Goal: Task Accomplishment & Management: Use online tool/utility

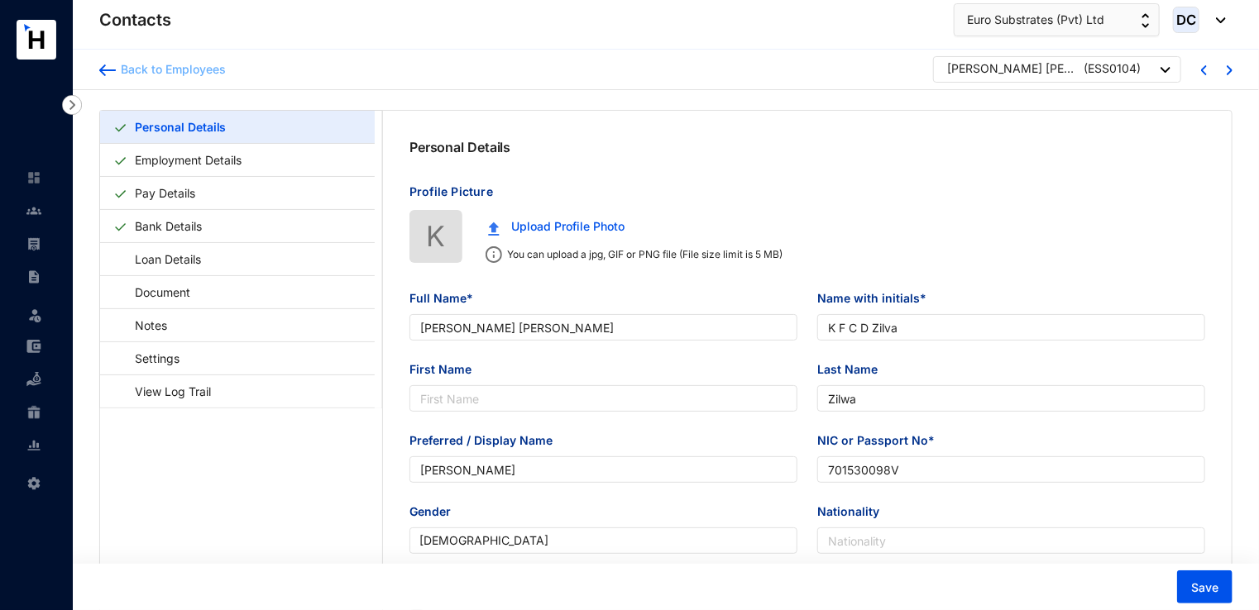
click at [170, 65] on div "Back to Employees" at bounding box center [171, 69] width 110 height 17
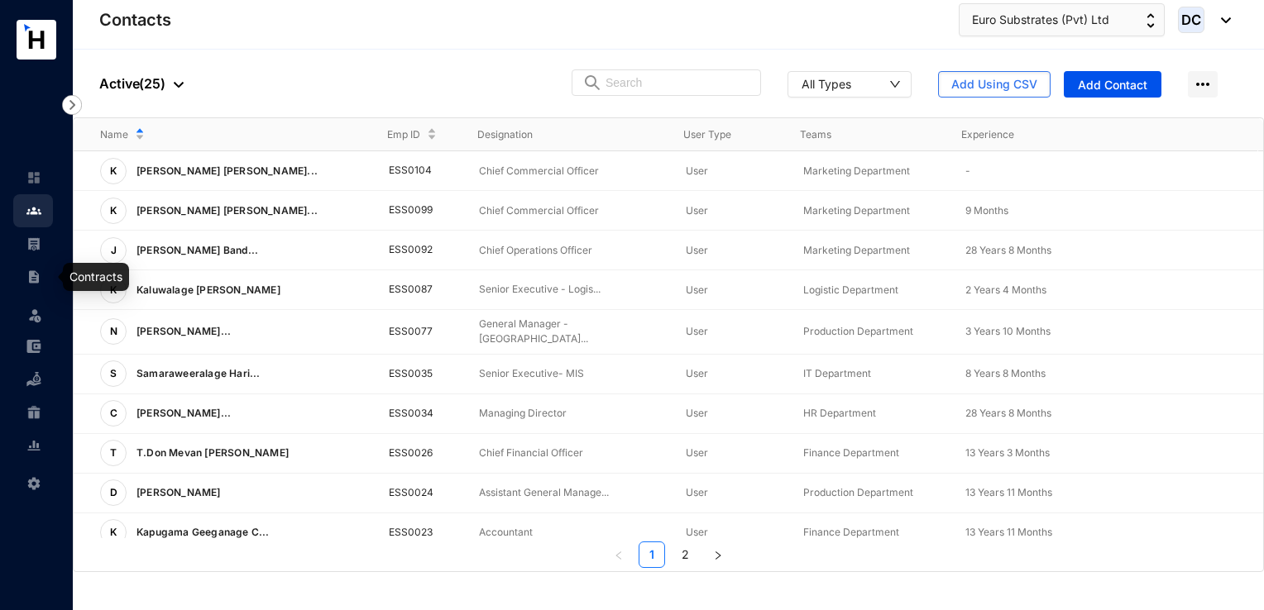
click at [31, 280] on img at bounding box center [33, 277] width 15 height 15
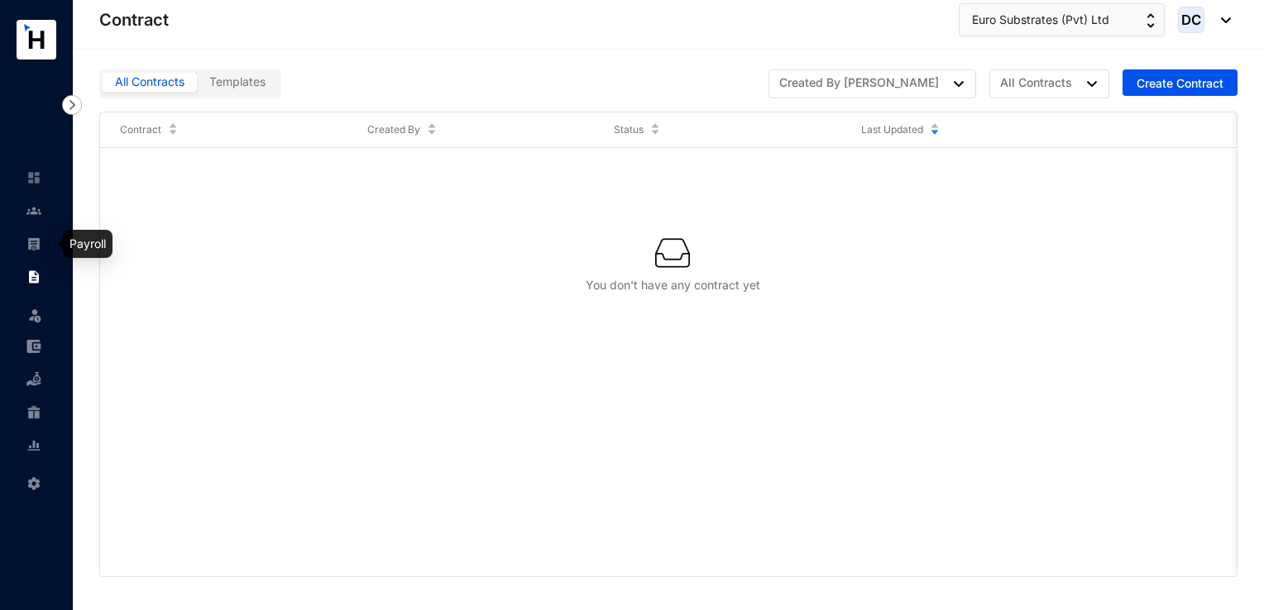
click at [33, 241] on img at bounding box center [33, 244] width 15 height 15
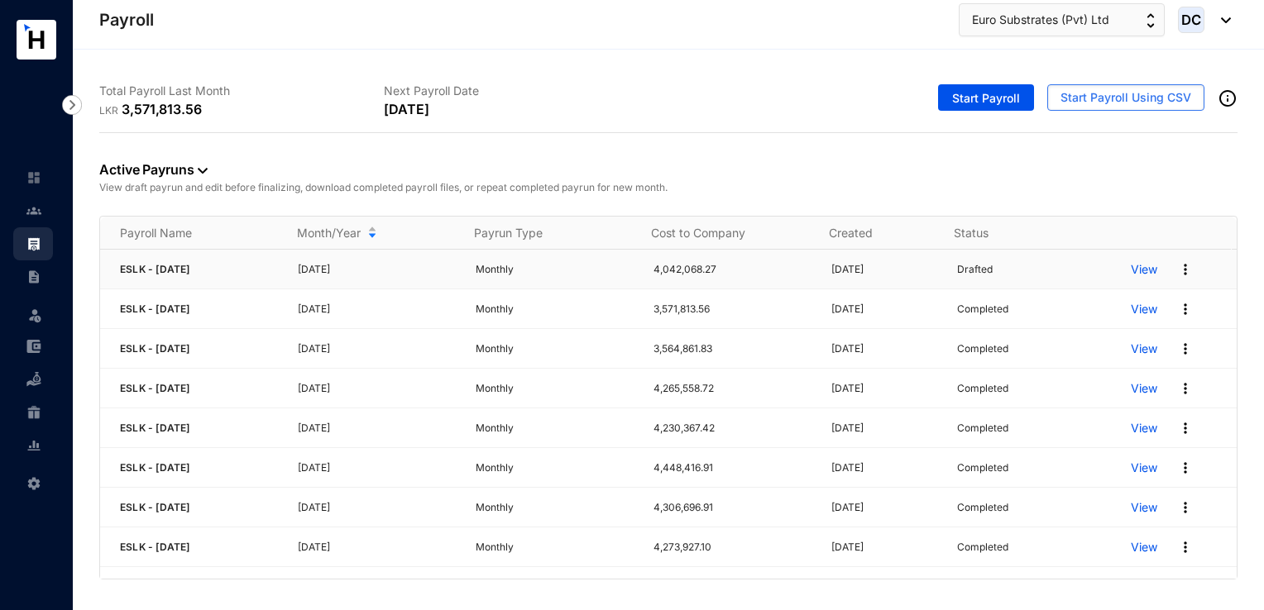
click at [1177, 273] on img at bounding box center [1185, 269] width 17 height 17
click at [1088, 301] on p "Delete" at bounding box center [1110, 303] width 117 height 28
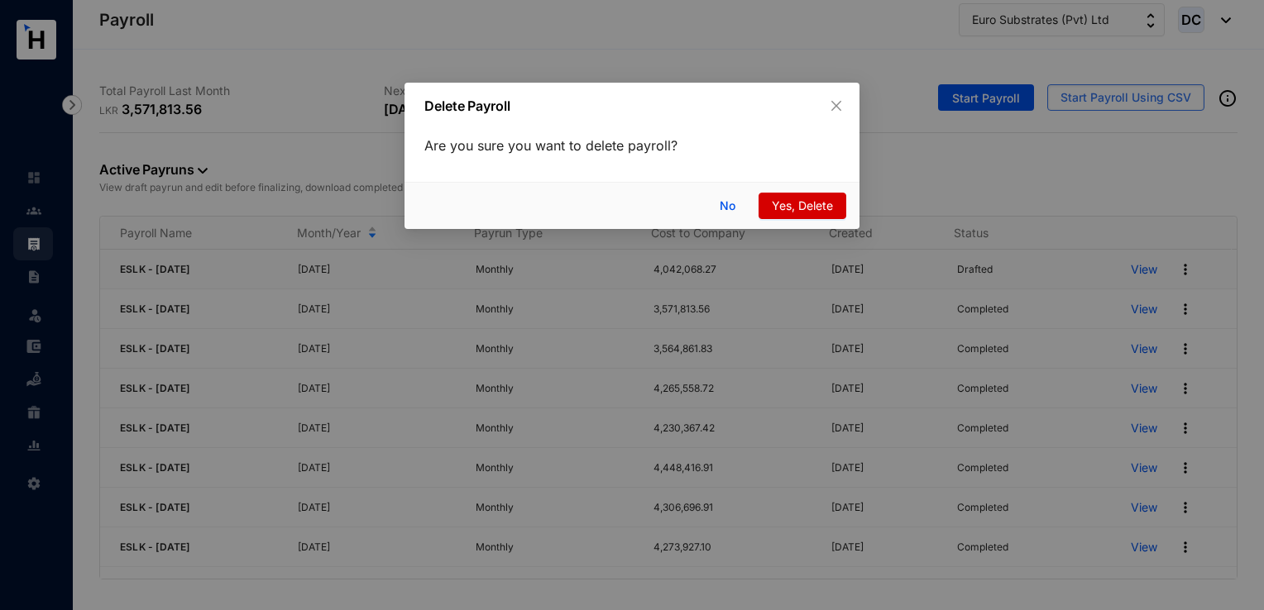
click at [792, 203] on span "Yes, Delete" at bounding box center [802, 206] width 61 height 18
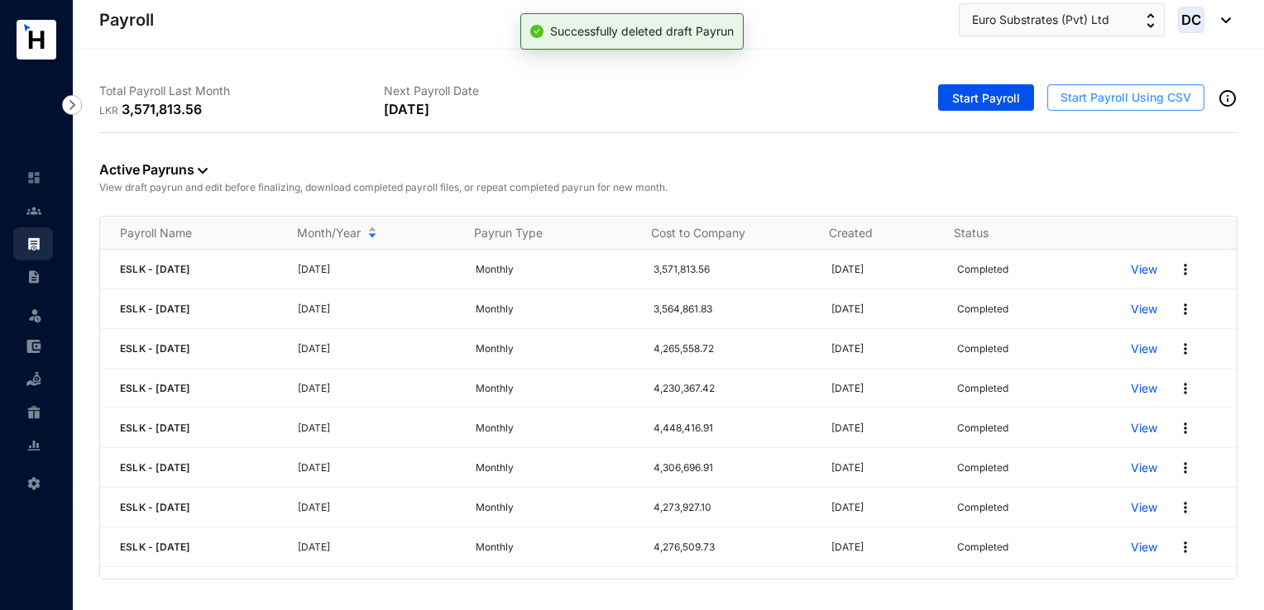
click at [1137, 107] on button "Start Payroll Using CSV" at bounding box center [1125, 97] width 157 height 26
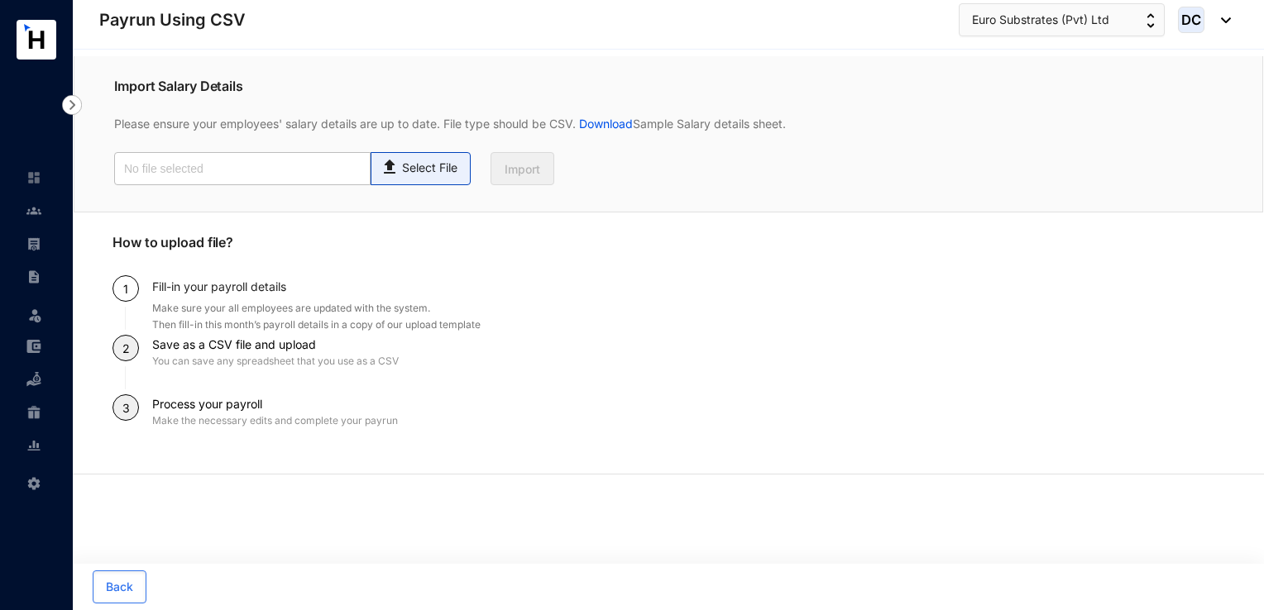
click at [466, 175] on span "Select File" at bounding box center [421, 168] width 100 height 33
click at [0, 0] on input "Select File" at bounding box center [0, 0] width 0 height 0
type input "Payroll Uploaded File- ESLK- [DATE].csv"
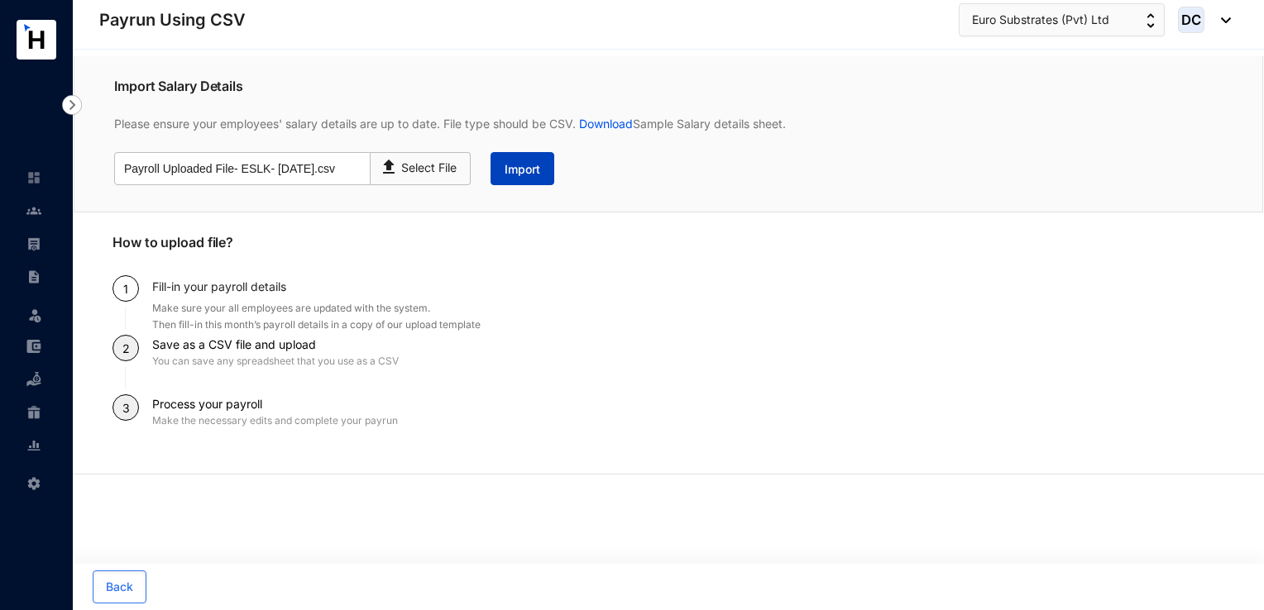
click at [513, 163] on span "Import" at bounding box center [523, 169] width 36 height 17
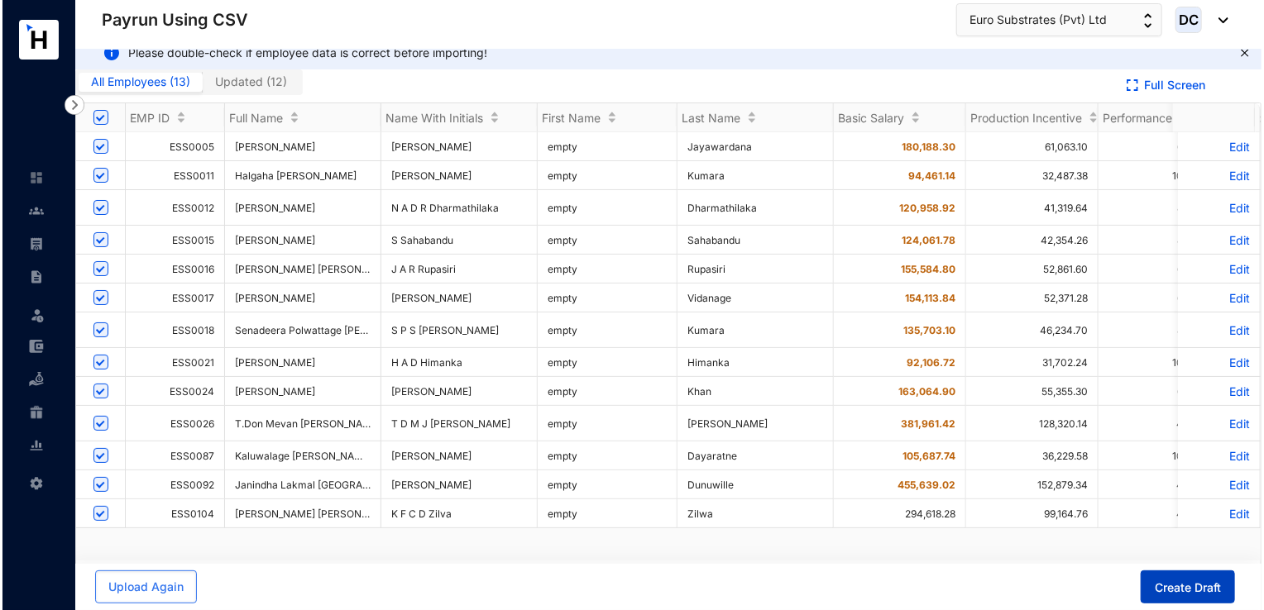
scroll to position [20, 0]
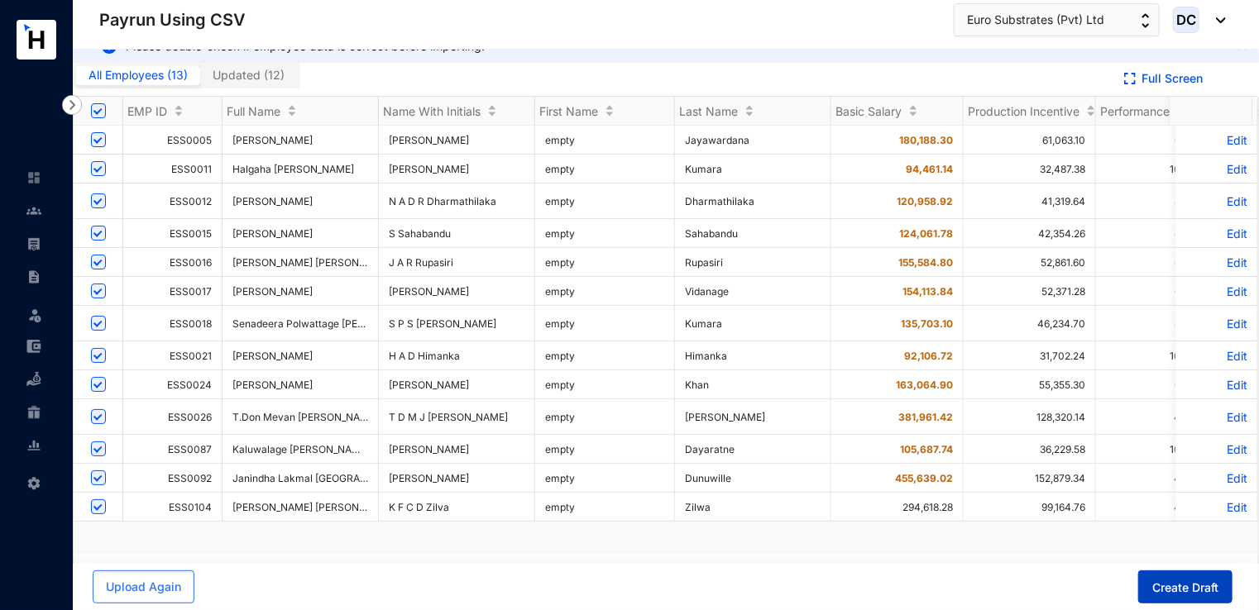
click at [1157, 588] on span "Create Draft" at bounding box center [1185, 588] width 66 height 17
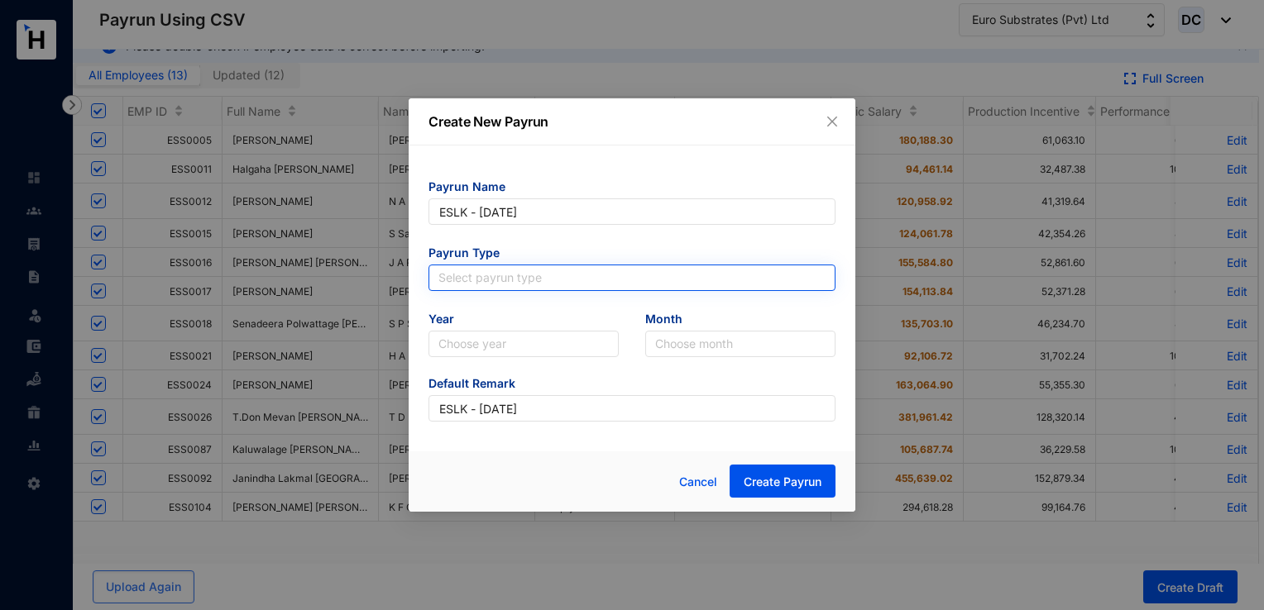
click at [495, 274] on input "search" at bounding box center [631, 278] width 387 height 25
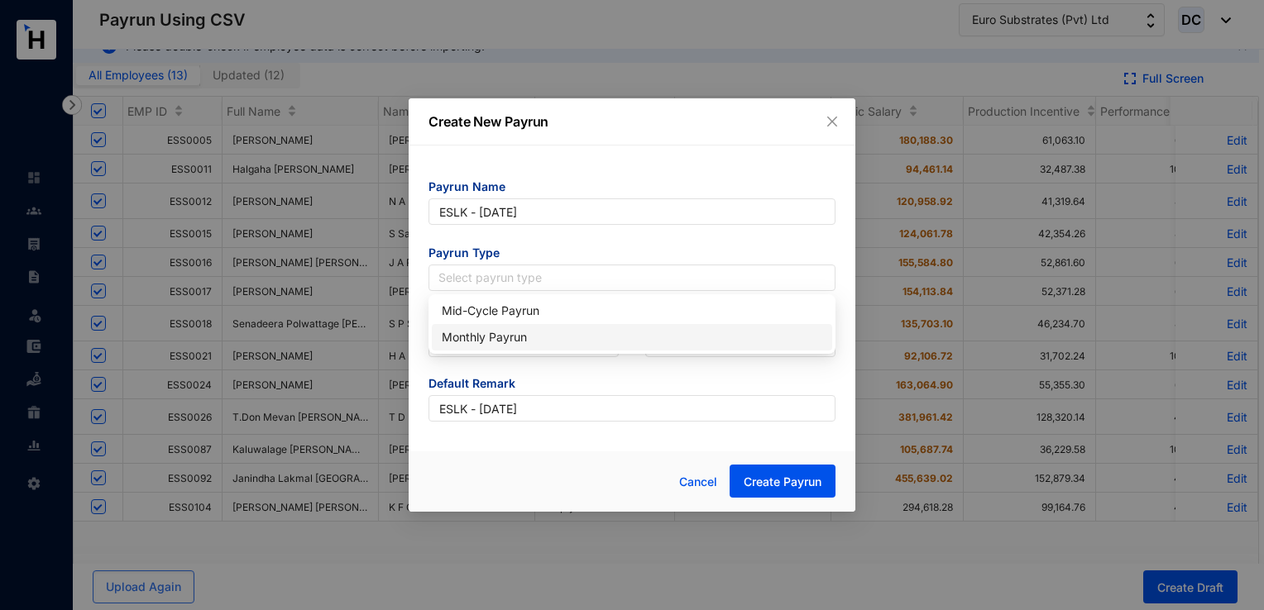
click at [495, 333] on div "Monthly Payrun" at bounding box center [632, 337] width 380 height 18
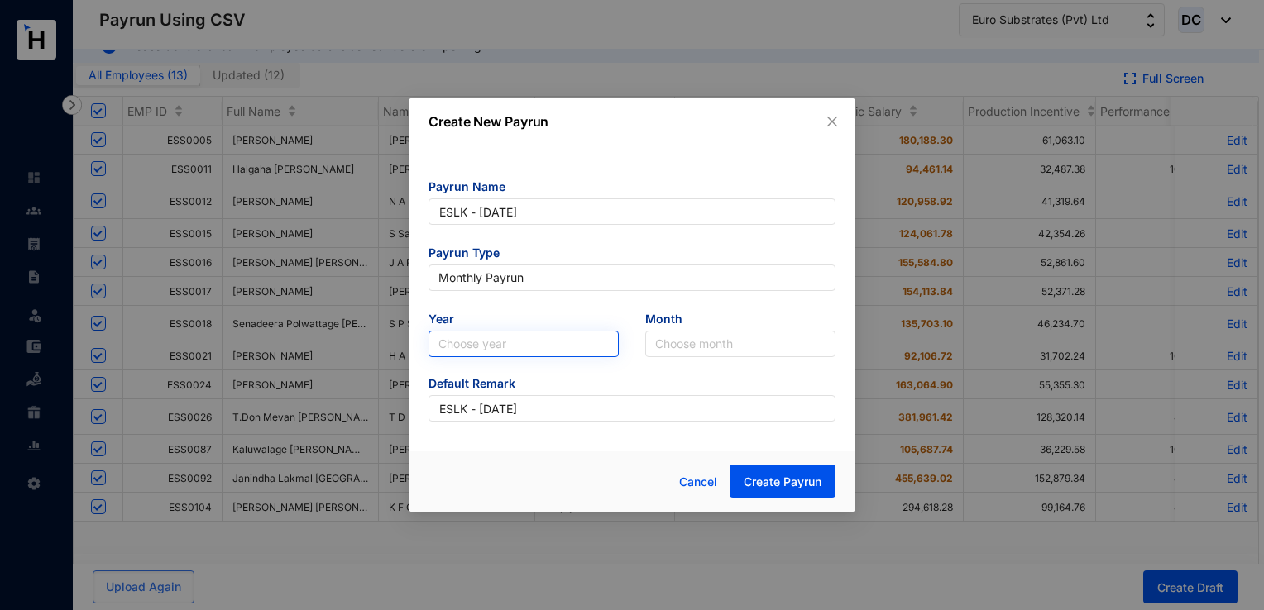
click at [495, 344] on input "search" at bounding box center [523, 344] width 170 height 25
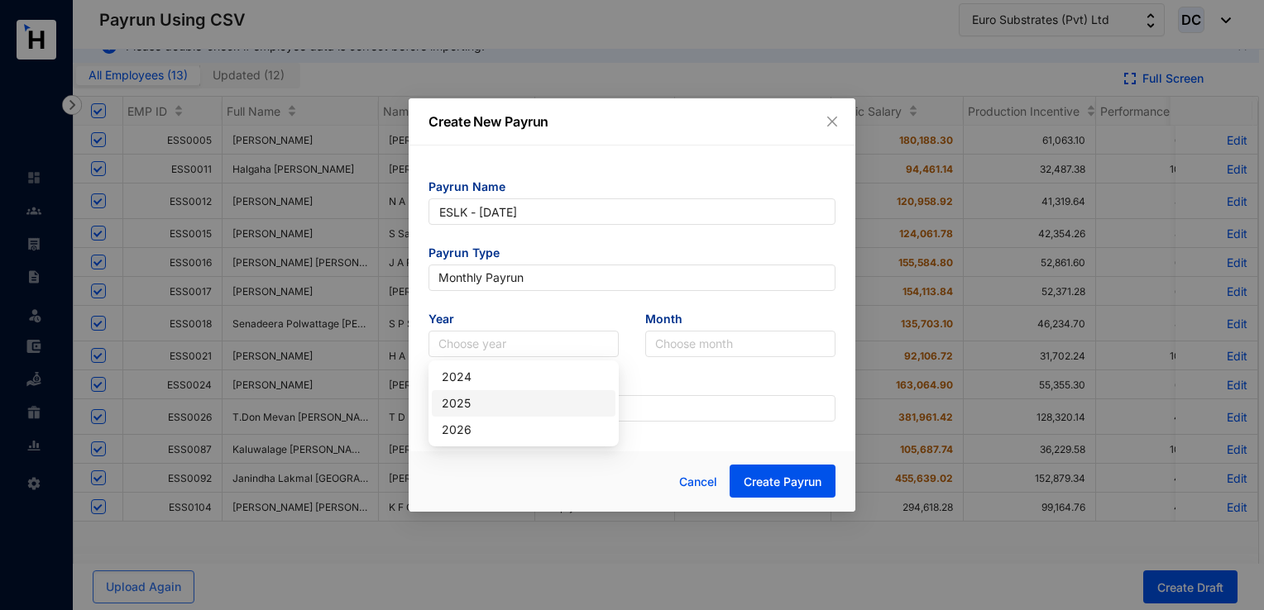
click at [500, 409] on div "2025" at bounding box center [524, 404] width 164 height 18
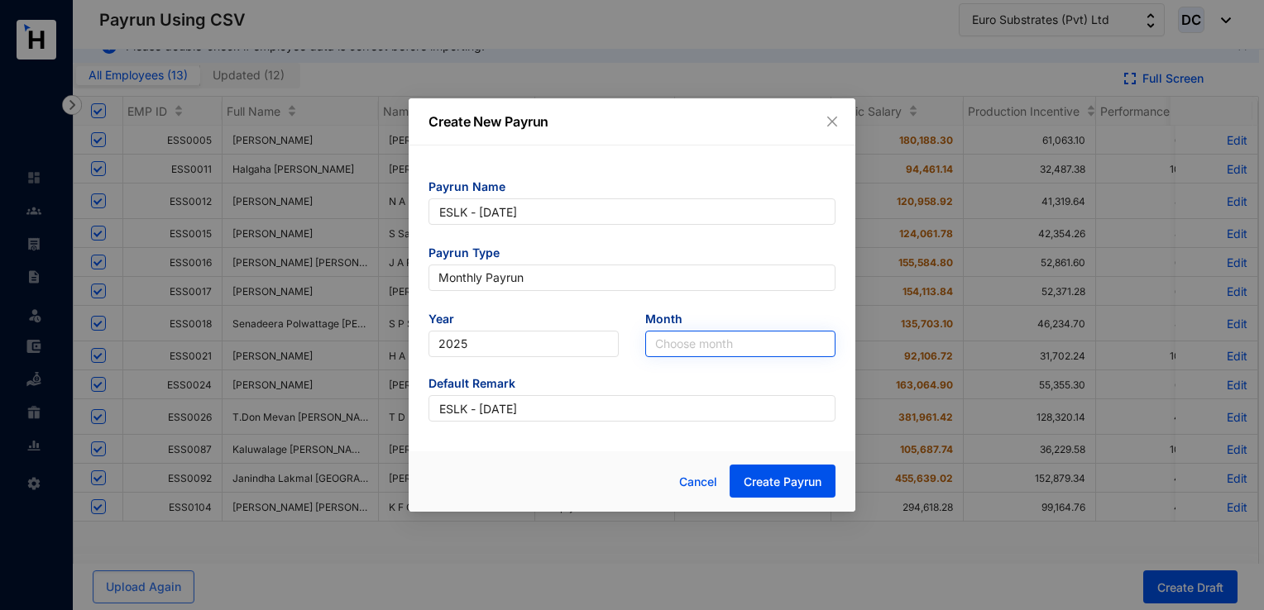
click at [685, 352] on input "search" at bounding box center [740, 344] width 170 height 25
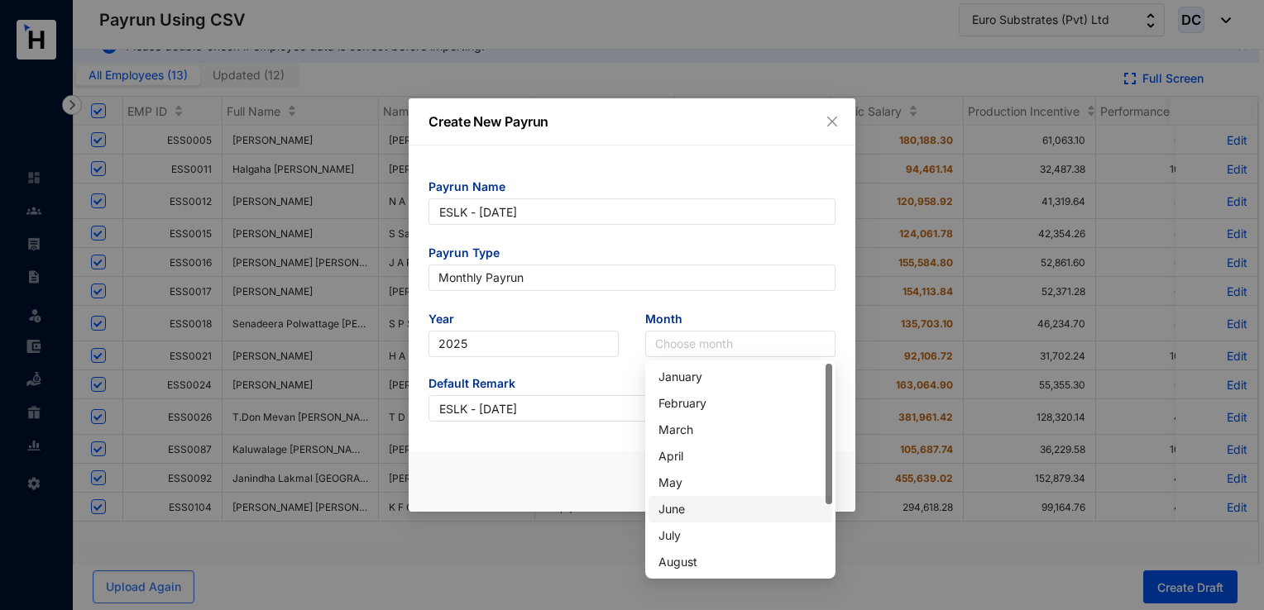
scroll to position [106, 0]
click at [692, 482] on div "September" at bounding box center [740, 483] width 164 height 18
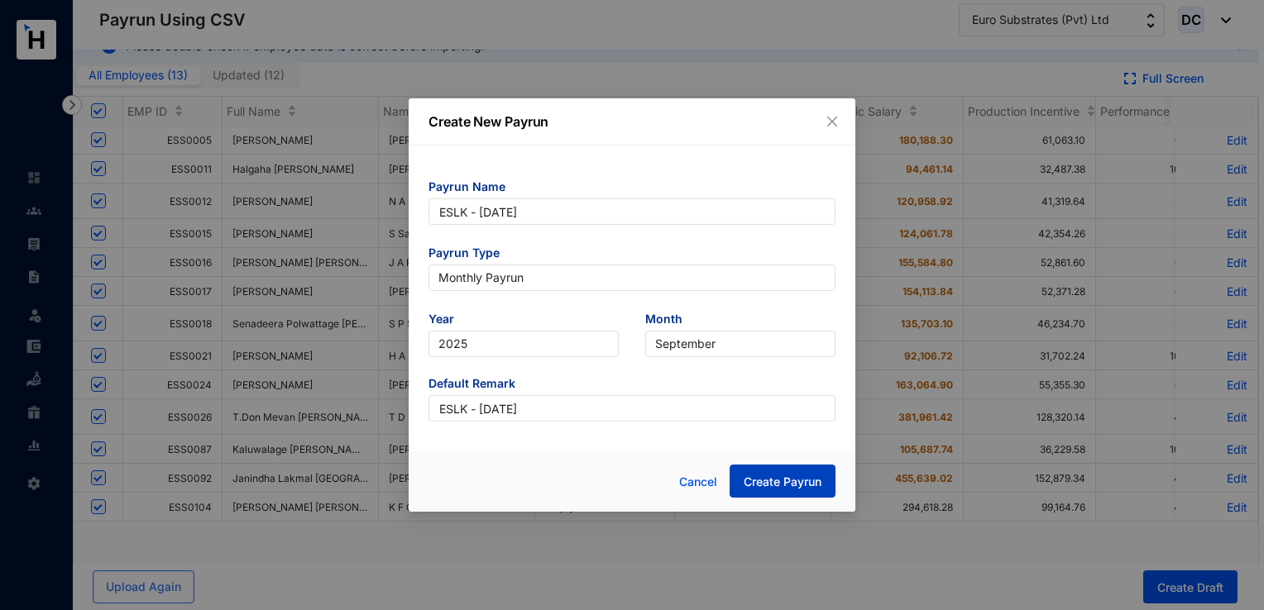
click at [762, 490] on span "Create Payrun" at bounding box center [783, 482] width 78 height 17
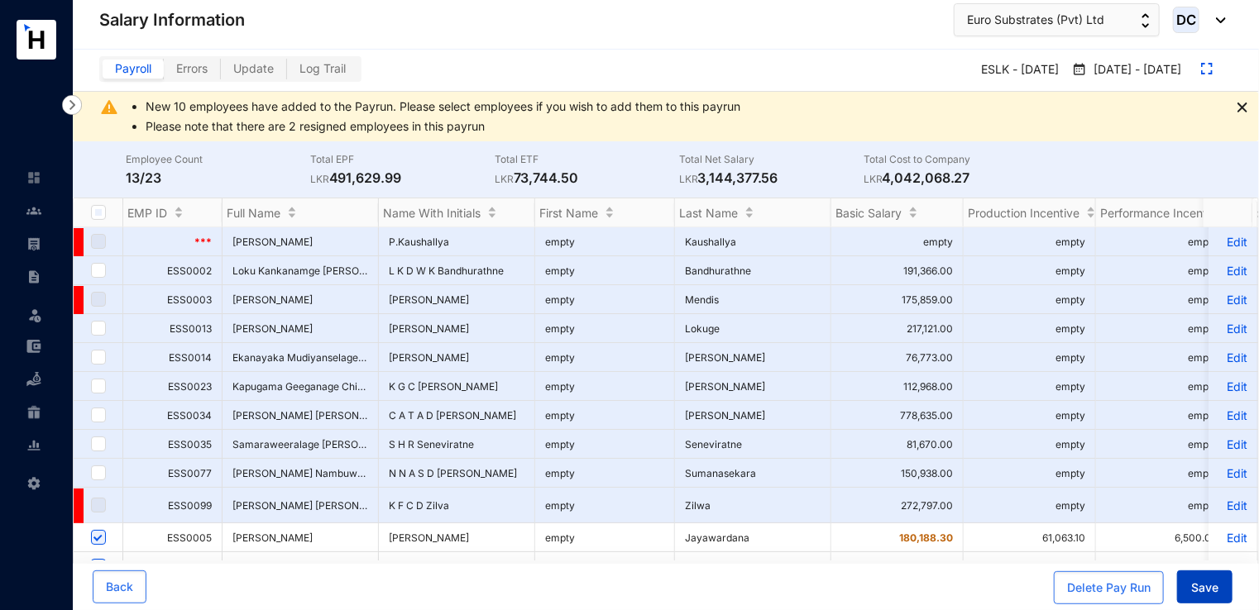
click at [1208, 575] on button "Save" at bounding box center [1204, 587] width 55 height 33
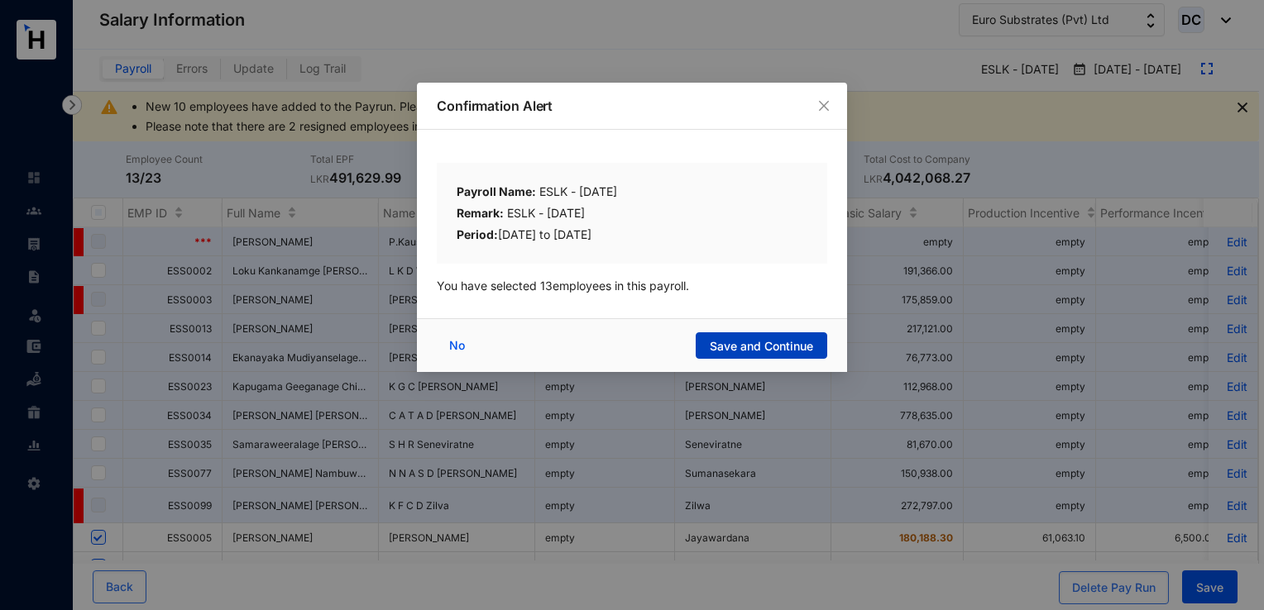
click at [806, 339] on span "Save and Continue" at bounding box center [761, 346] width 103 height 17
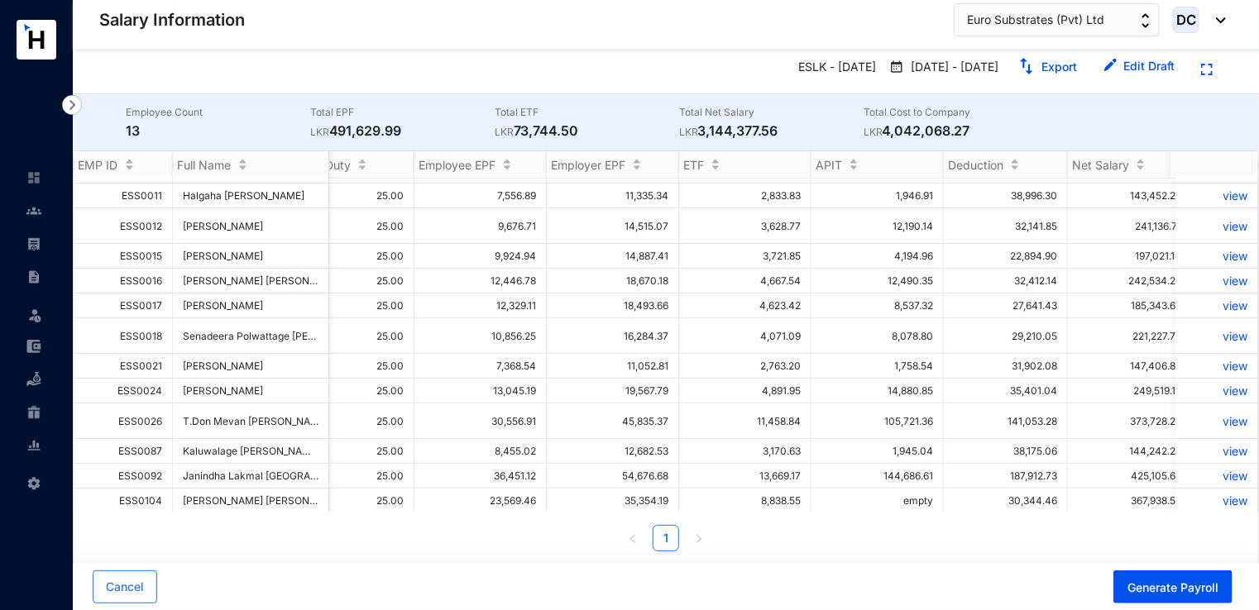
scroll to position [0, 1980]
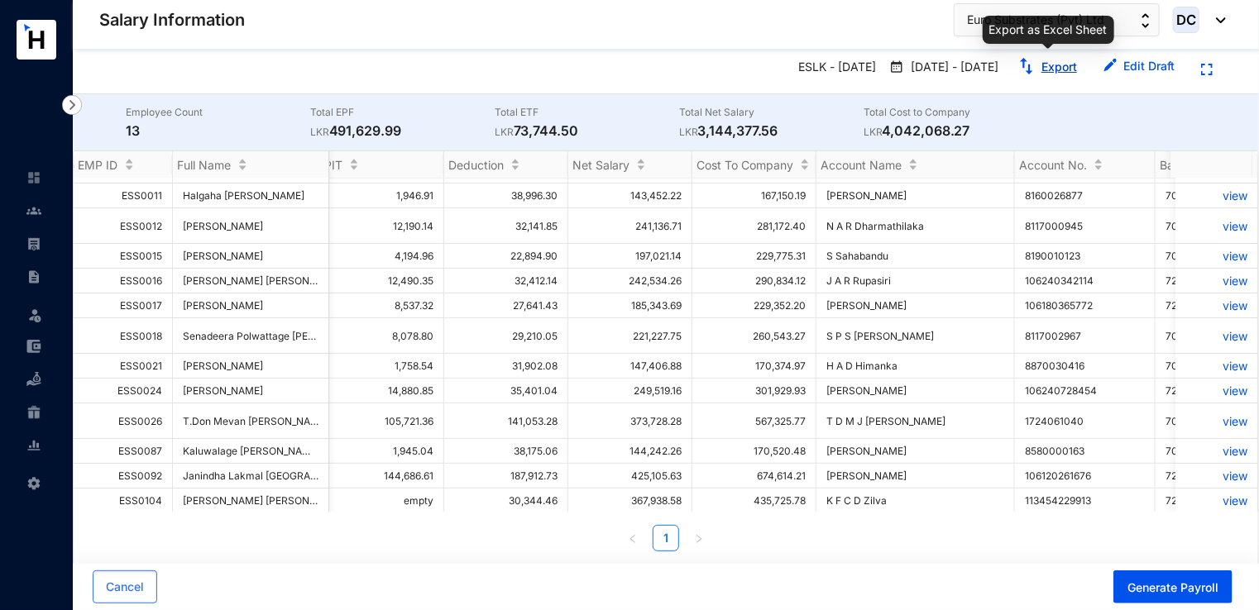
click at [1063, 69] on link "Export" at bounding box center [1059, 67] width 36 height 14
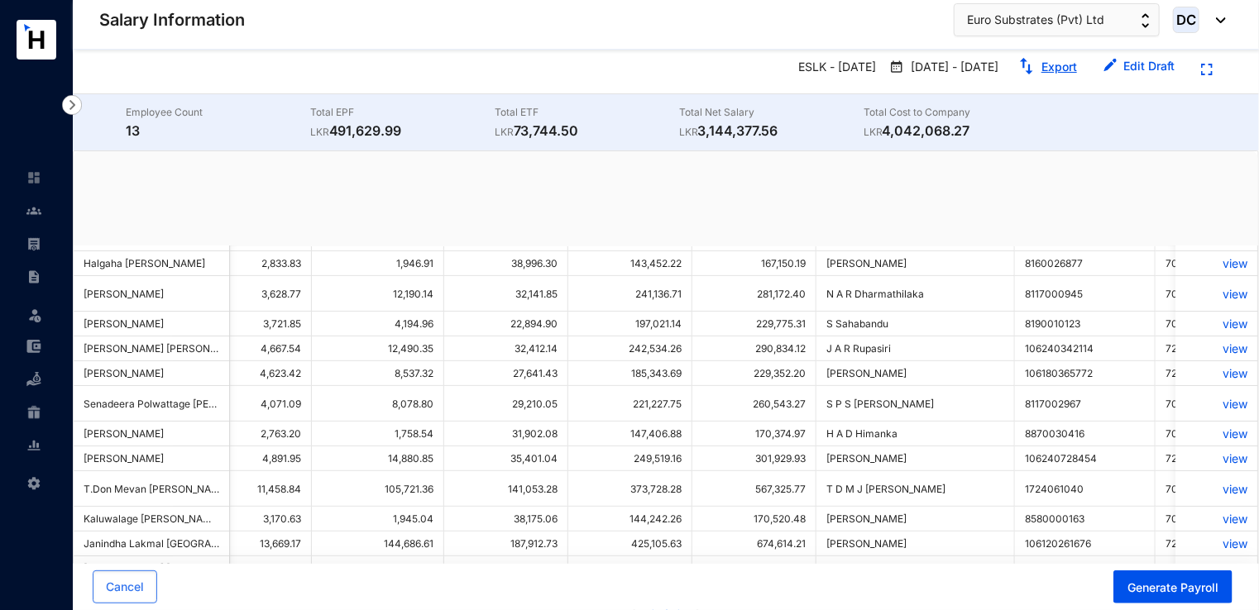
scroll to position [0, 22]
